Goal: Find specific page/section: Find specific page/section

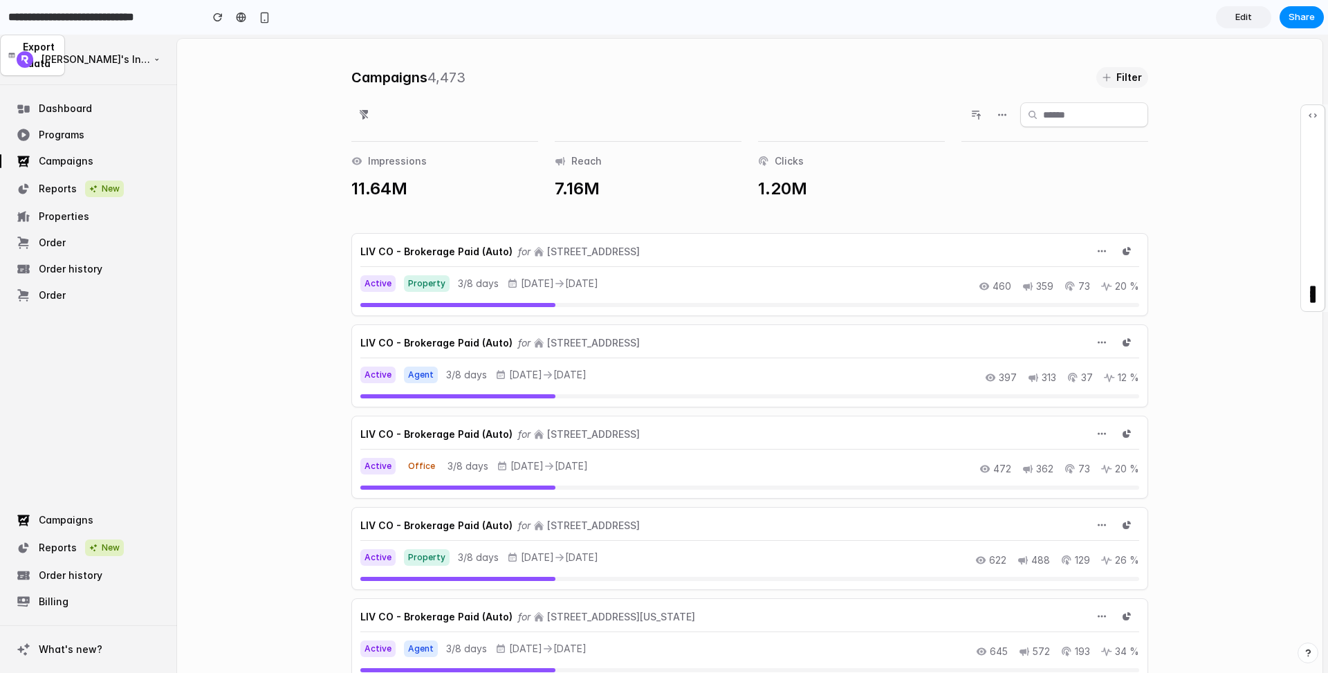
click at [382, 189] on span "11.64M" at bounding box center [444, 189] width 187 height 22
click at [1099, 248] on icon "button" at bounding box center [1101, 251] width 11 height 11
click at [1128, 252] on icon at bounding box center [1125, 252] width 7 height 7
click at [39, 57] on button "[PERSON_NAME]'s International Realty" at bounding box center [88, 60] width 155 height 28
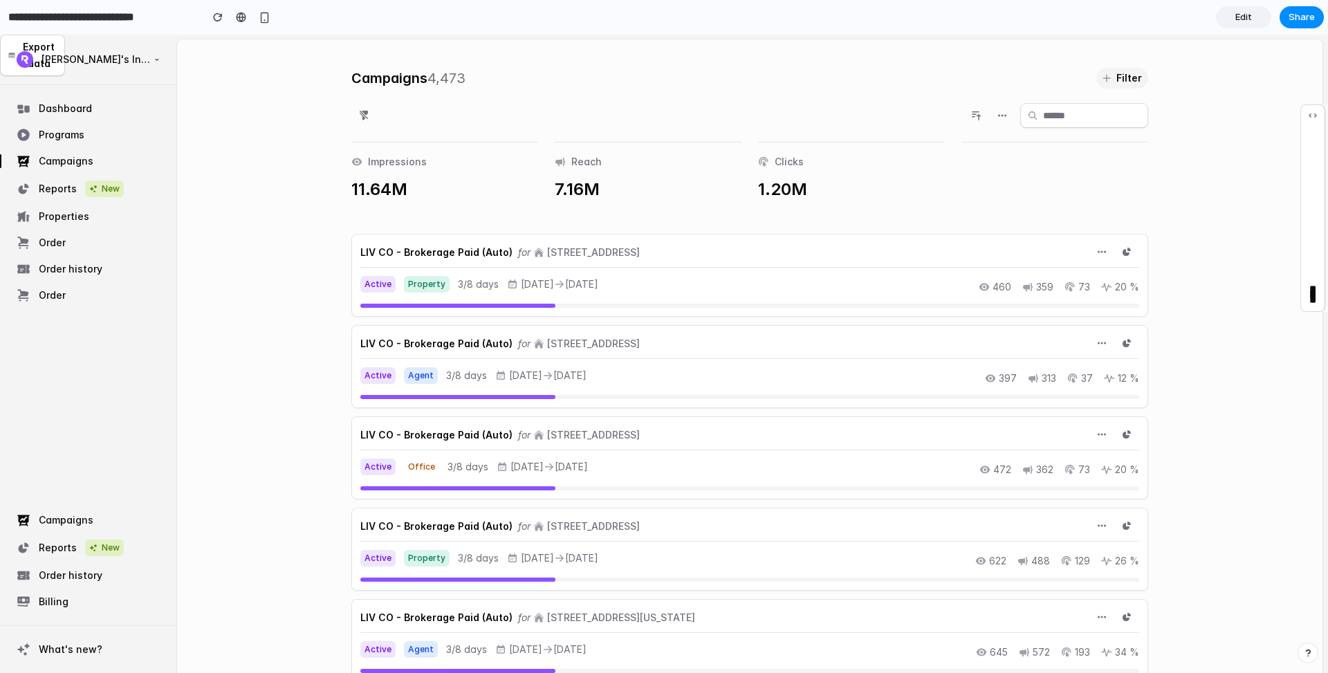
drag, startPoint x: 50, startPoint y: 120, endPoint x: 56, endPoint y: 134, distance: 15.5
click at [50, 120] on div "Dashboard Programs Campaigns Reports New Properties Order Order history Order" at bounding box center [88, 202] width 155 height 212
click at [56, 134] on span "Programs" at bounding box center [62, 135] width 46 height 14
drag, startPoint x: 74, startPoint y: 203, endPoint x: 48, endPoint y: 399, distance: 198.1
click at [75, 205] on div "Dashboard Programs Campaigns Reports New Properties Order Order history Order" at bounding box center [88, 202] width 155 height 212
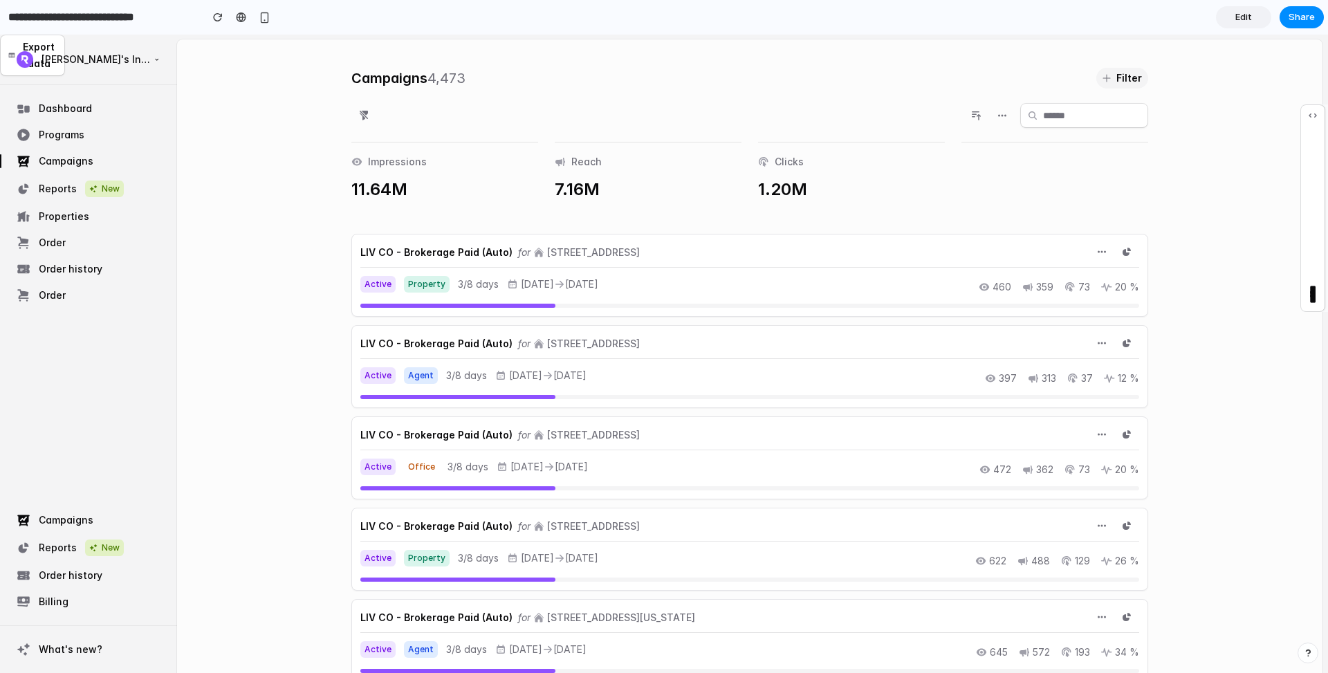
click at [53, 518] on span "Campaigns" at bounding box center [66, 520] width 55 height 14
drag, startPoint x: 472, startPoint y: 621, endPoint x: 490, endPoint y: 483, distance: 138.9
click at [478, 616] on h2 "LIV CO - Brokerage Paid (Auto)" at bounding box center [436, 617] width 152 height 17
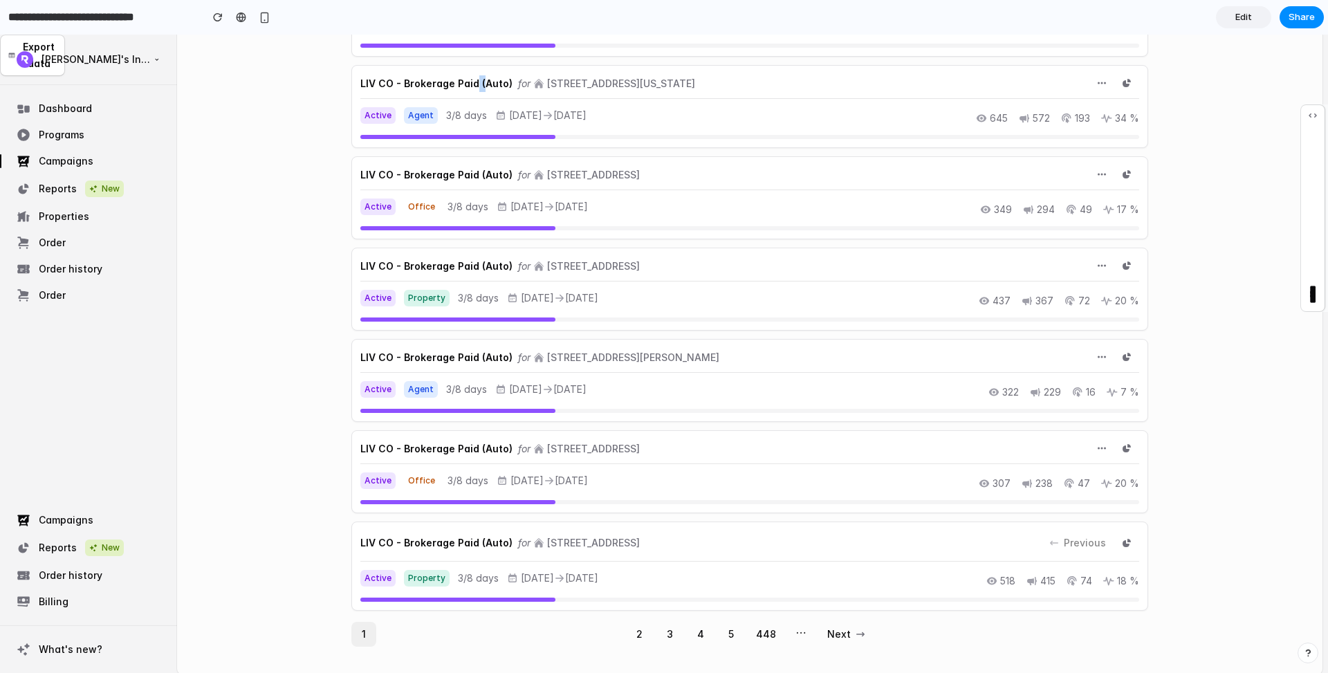
scroll to position [0, 0]
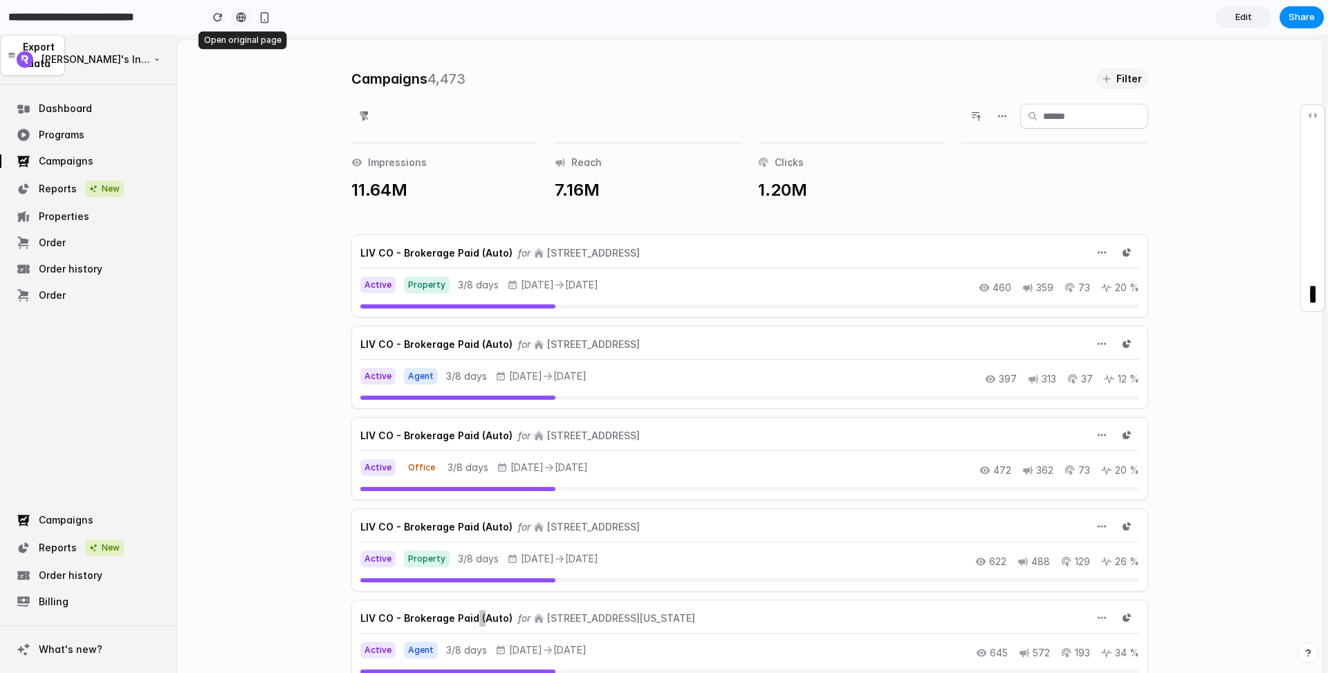
click at [243, 19] on div at bounding box center [241, 17] width 10 height 11
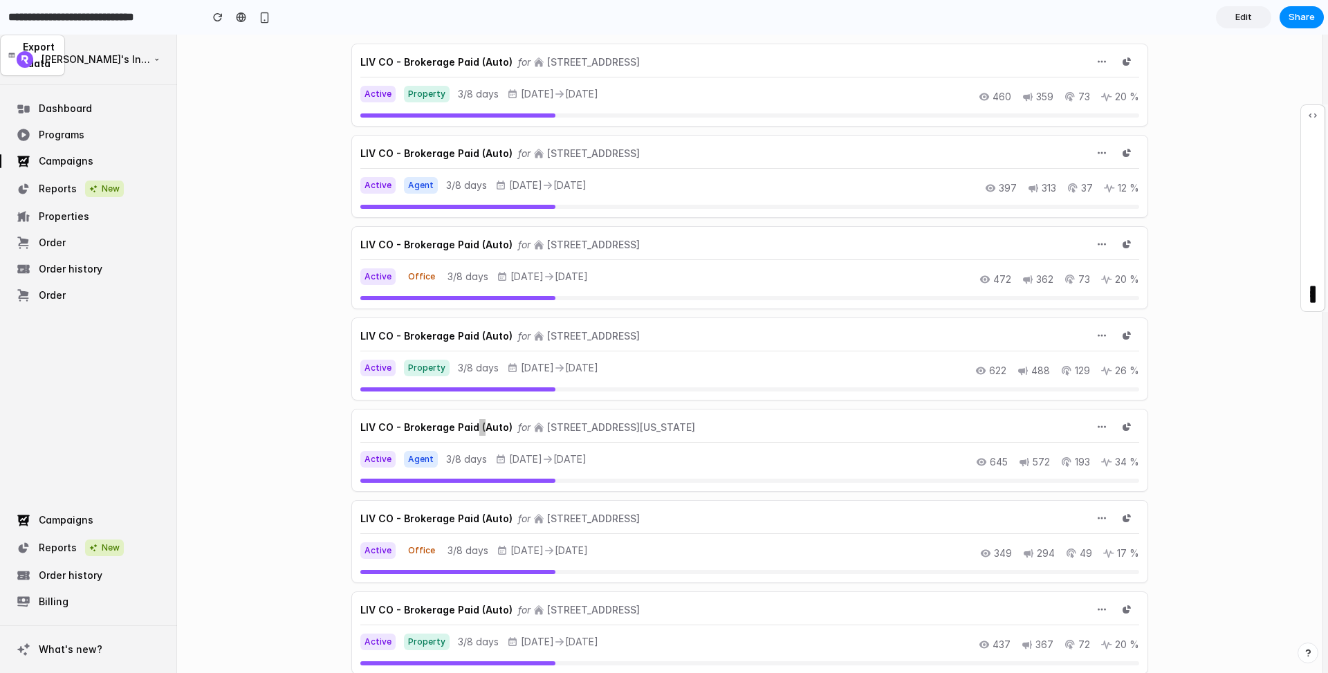
scroll to position [221, 0]
